Goal: Navigation & Orientation: Find specific page/section

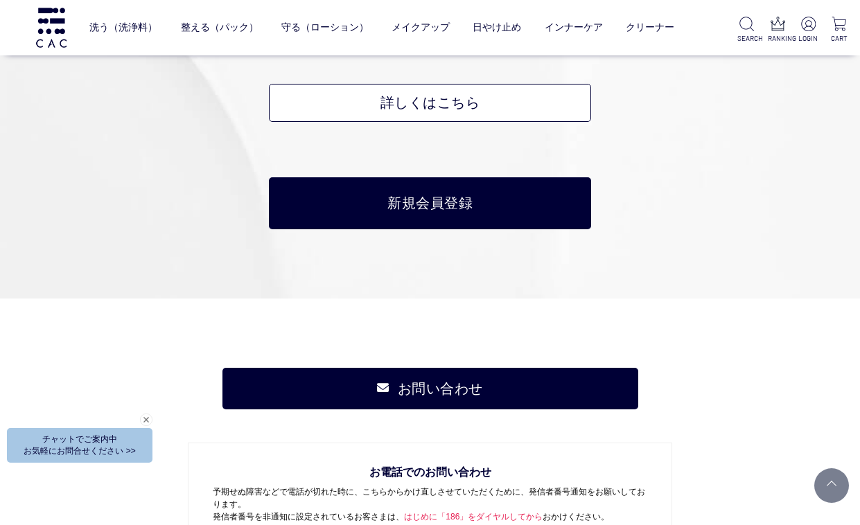
scroll to position [6580, 0]
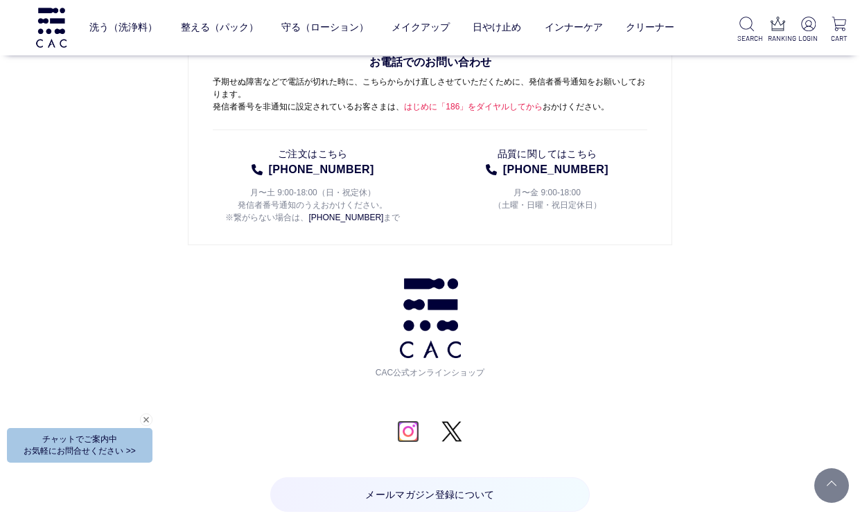
click at [402, 431] on img at bounding box center [408, 431] width 23 height 23
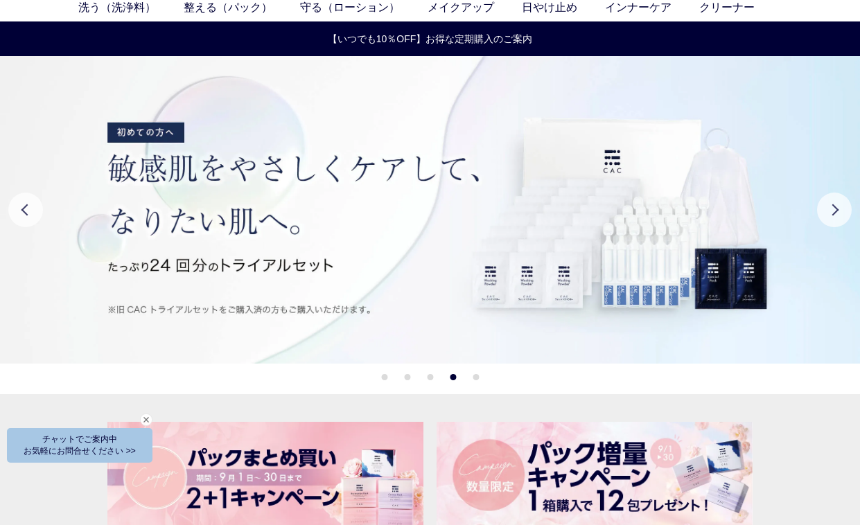
scroll to position [277, 0]
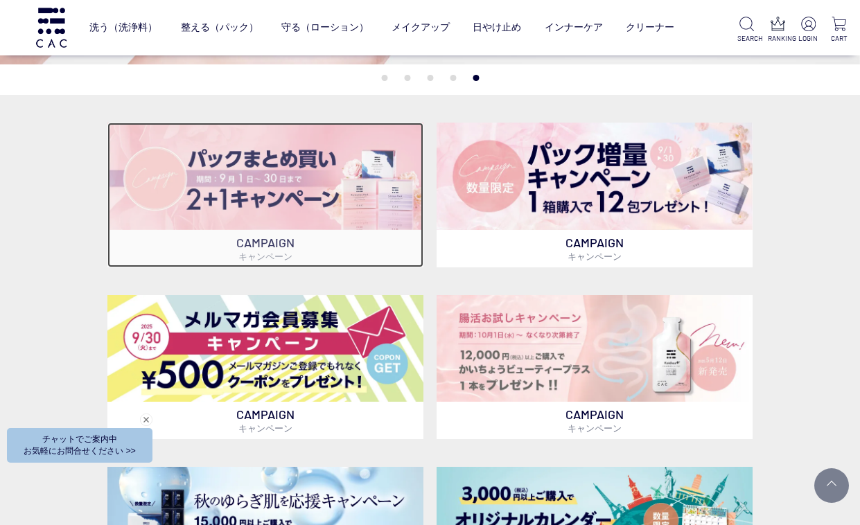
click at [355, 248] on p "CAMPAIGN キャンペーン" at bounding box center [265, 248] width 316 height 37
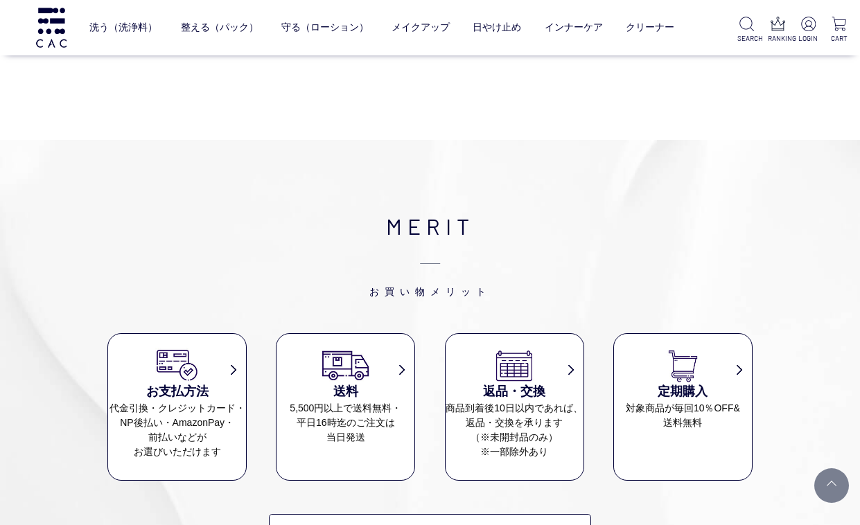
scroll to position [7957, 0]
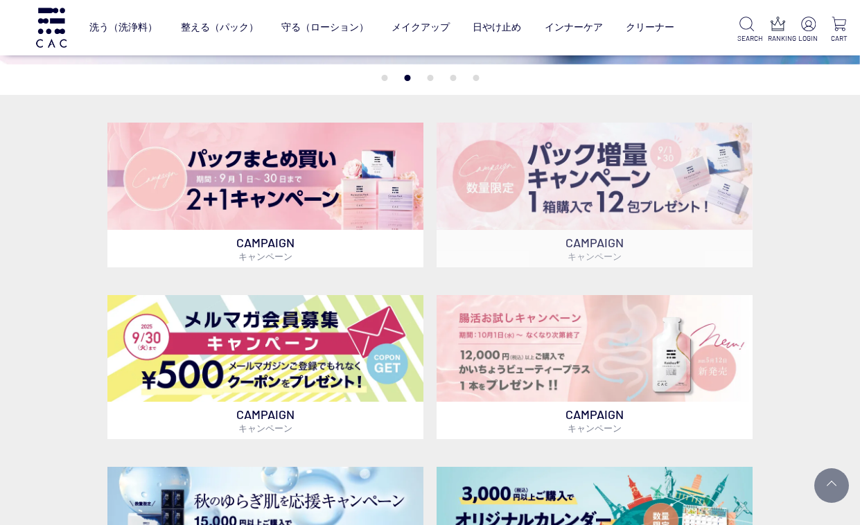
scroll to position [485, 0]
